Goal: Information Seeking & Learning: Learn about a topic

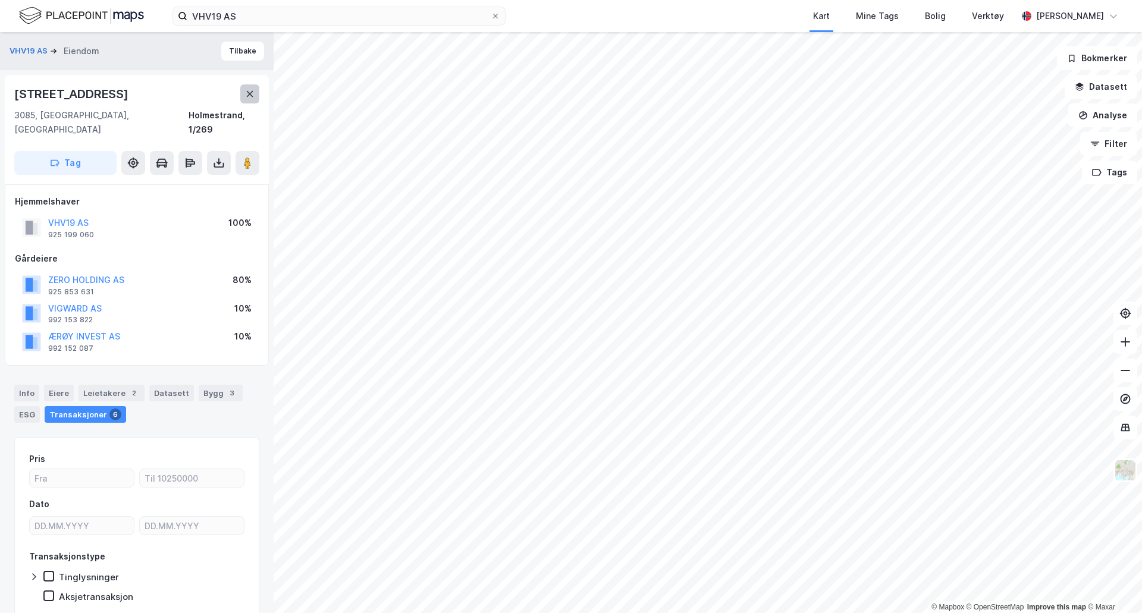
click at [253, 91] on icon at bounding box center [250, 94] width 10 height 10
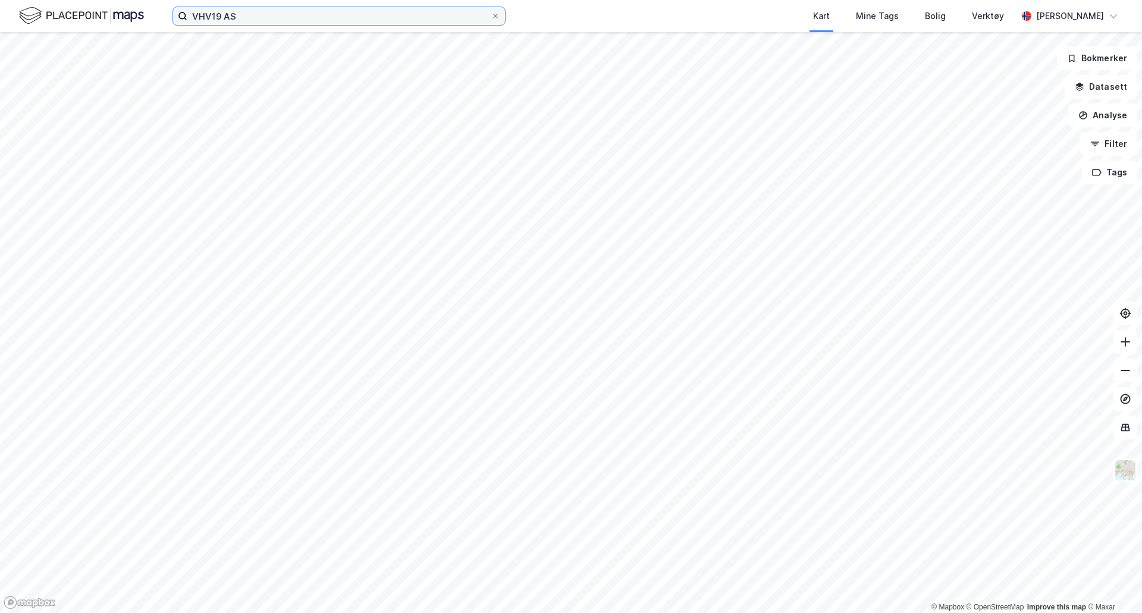
click at [227, 15] on input "VHV19 AS" at bounding box center [338, 16] width 303 height 18
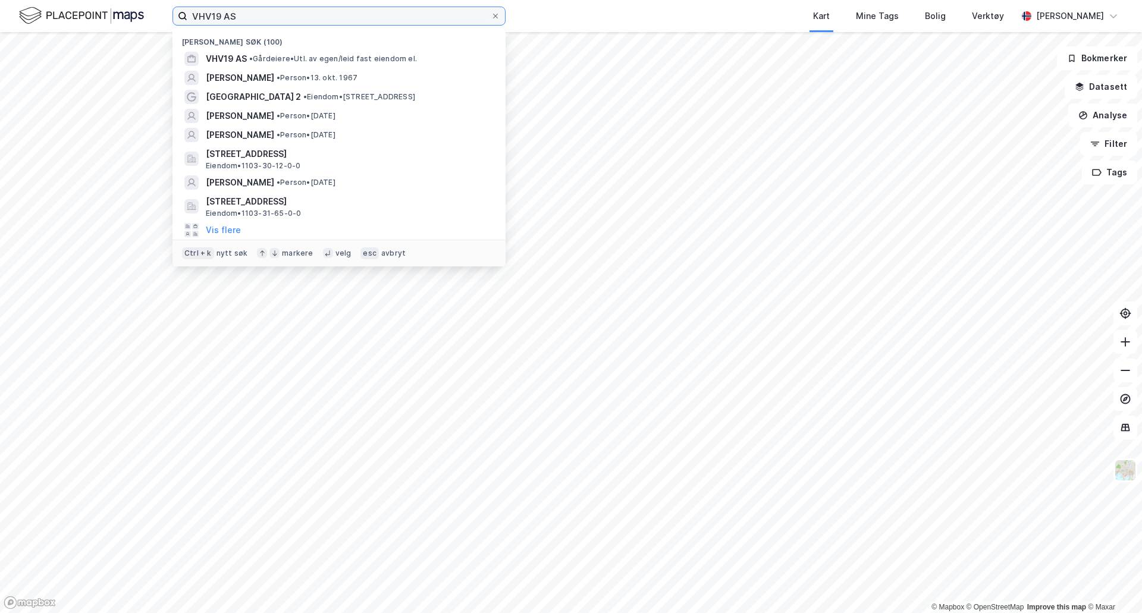
click at [227, 15] on input "VHV19 AS" at bounding box center [338, 16] width 303 height 18
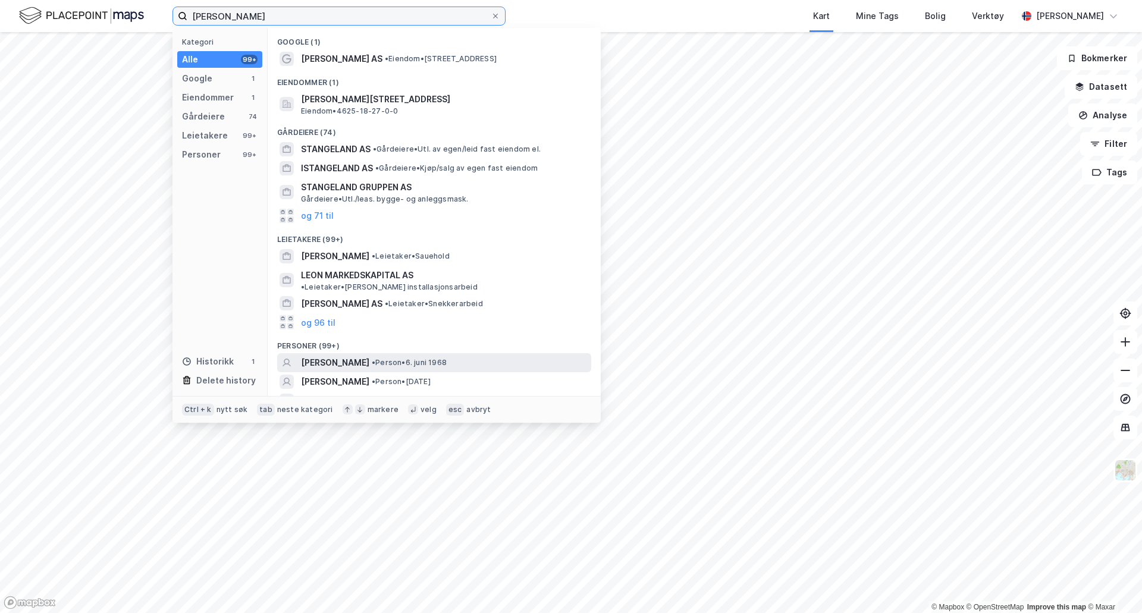
type input "[PERSON_NAME]"
click at [419, 356] on div "[PERSON_NAME] • Person • [DATE]" at bounding box center [445, 363] width 288 height 14
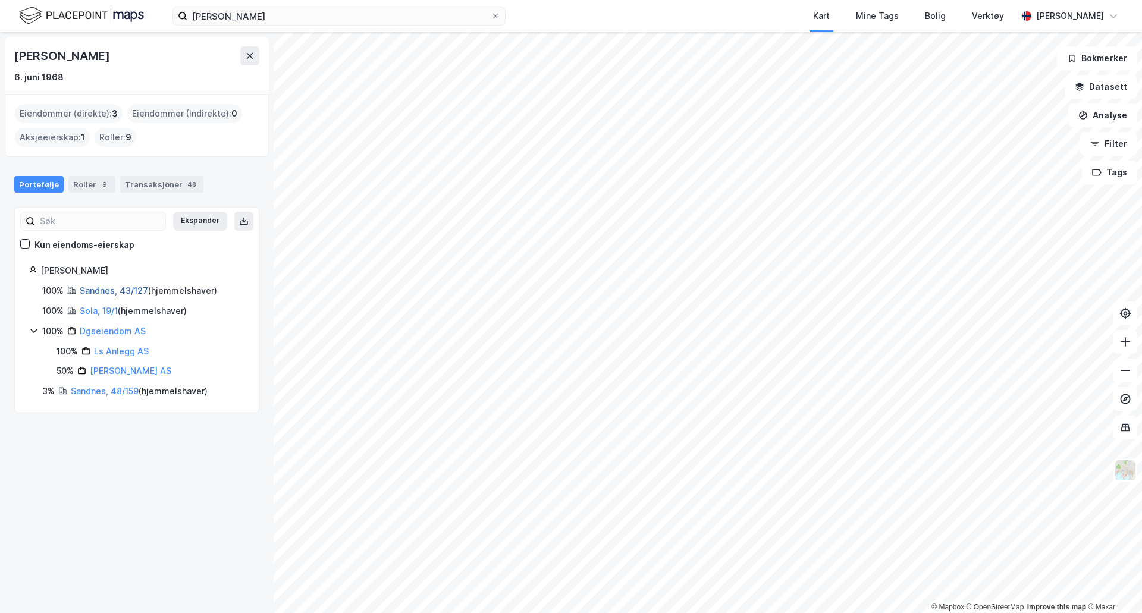
click at [124, 292] on link "Sandnes, 43/127" at bounding box center [114, 291] width 68 height 10
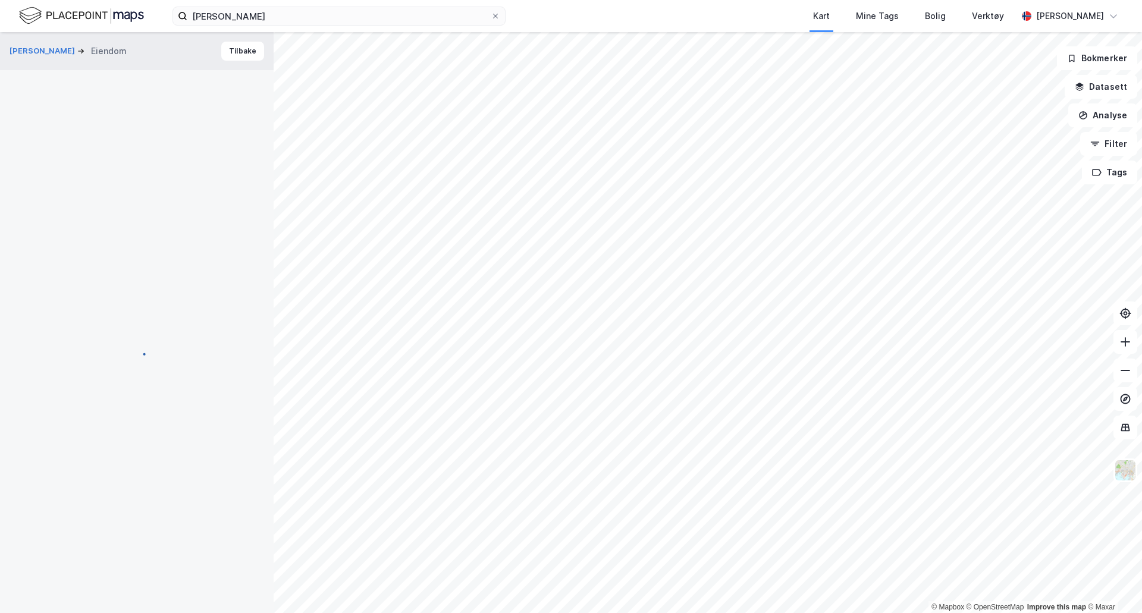
scroll to position [1, 0]
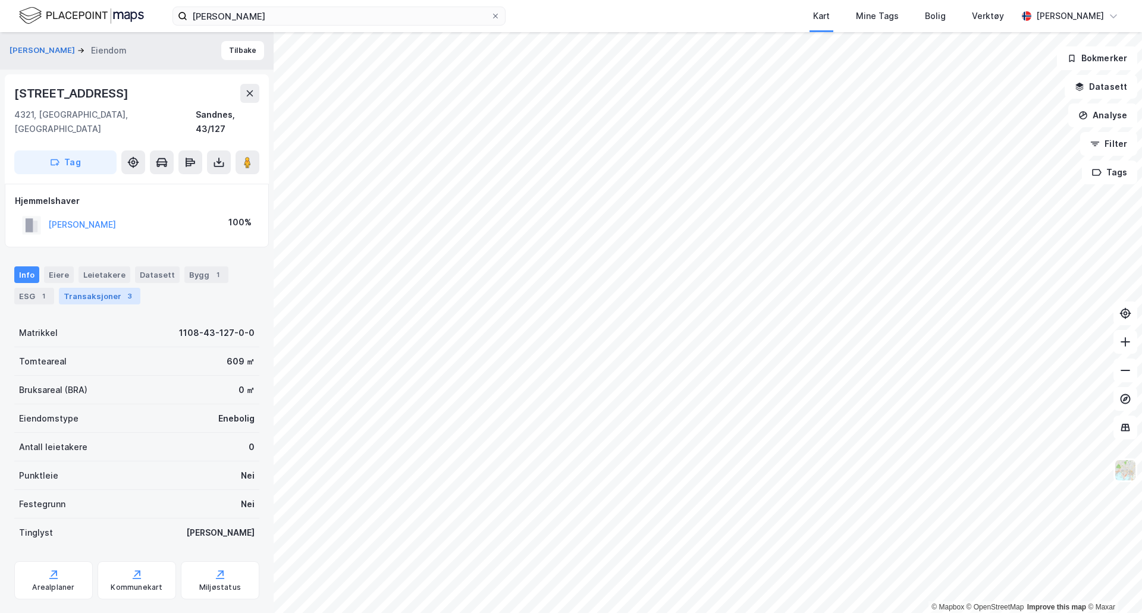
click at [86, 288] on div "Transaksjoner 3" at bounding box center [100, 296] width 82 height 17
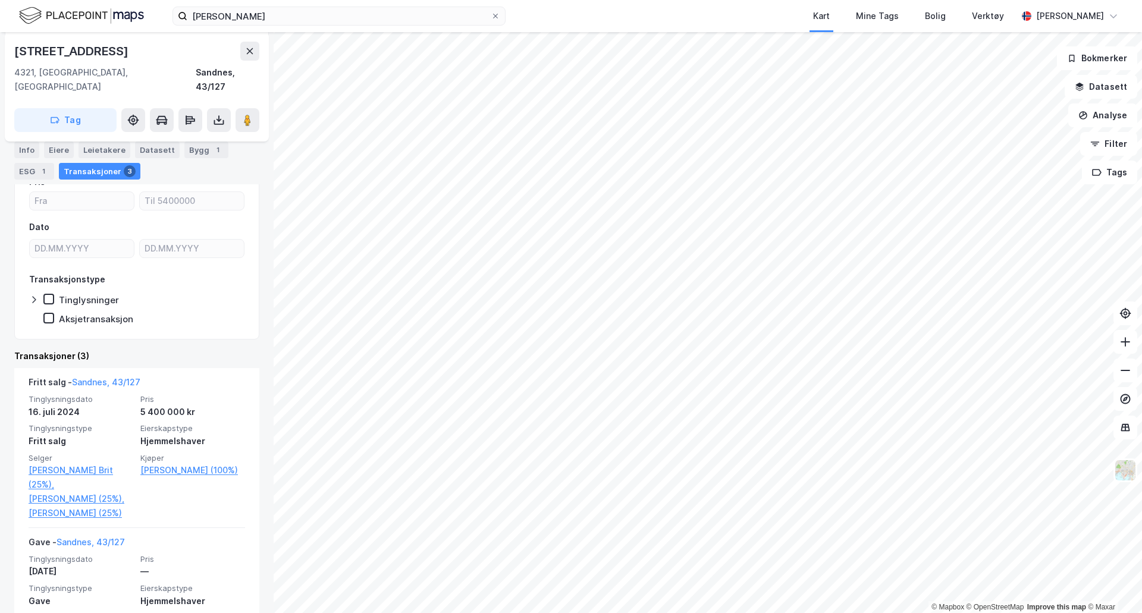
scroll to position [179, 0]
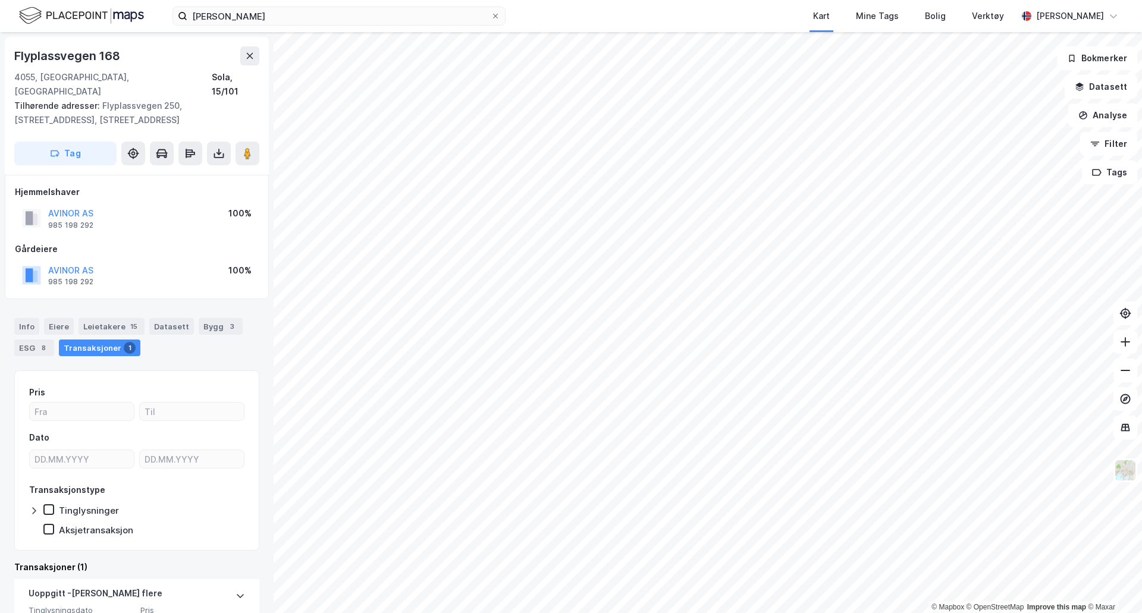
scroll to position [83, 0]
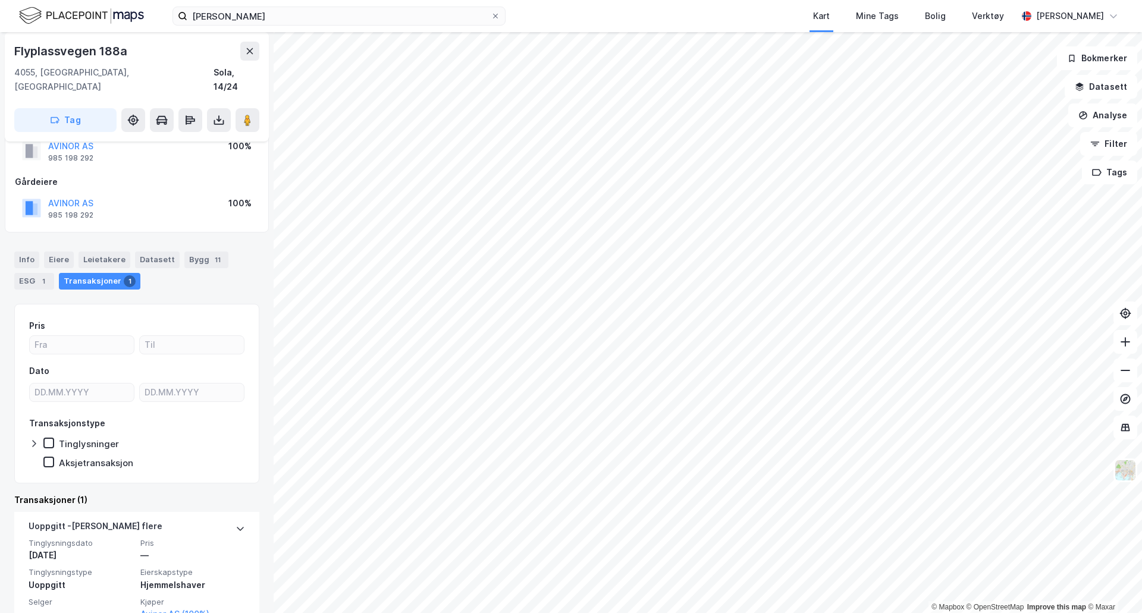
scroll to position [54, 0]
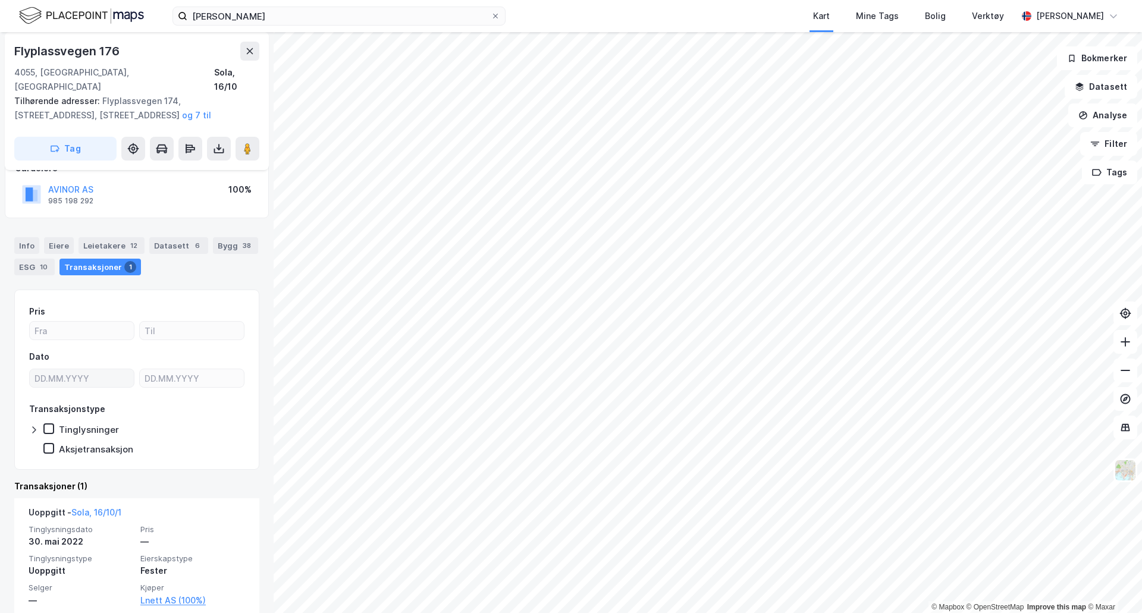
scroll to position [83, 0]
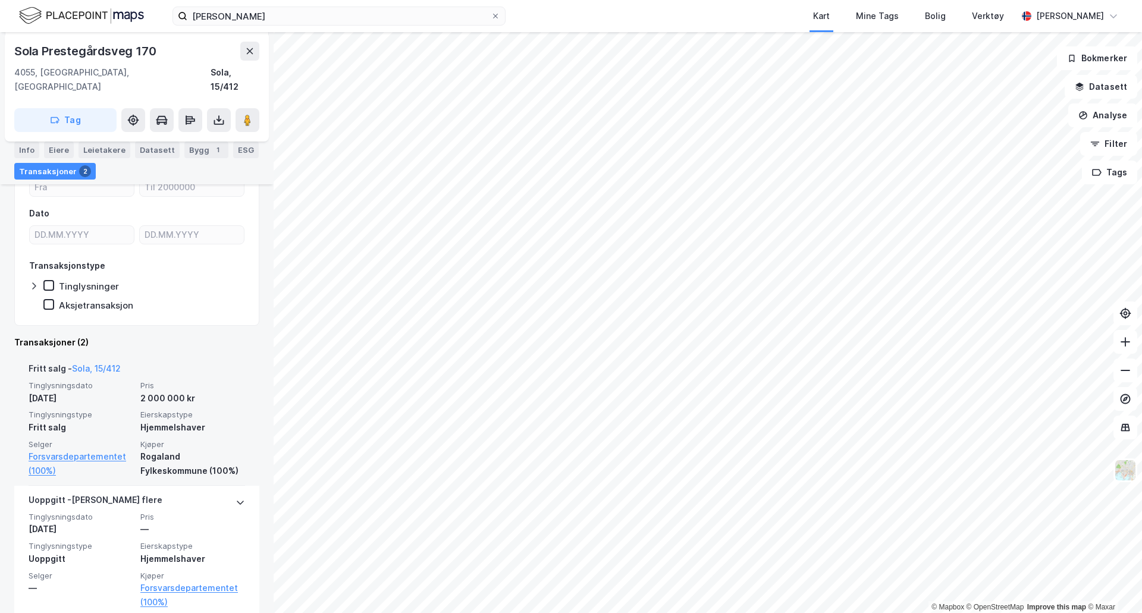
scroll to position [139, 0]
